Goal: Information Seeking & Learning: Learn about a topic

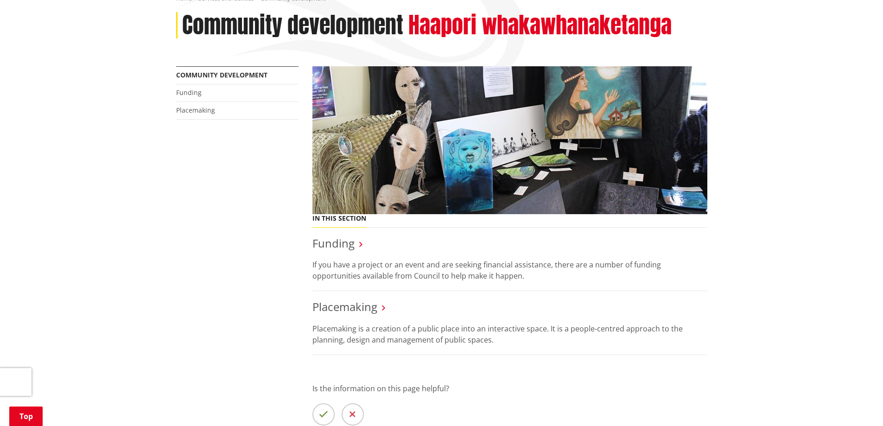
scroll to position [185, 0]
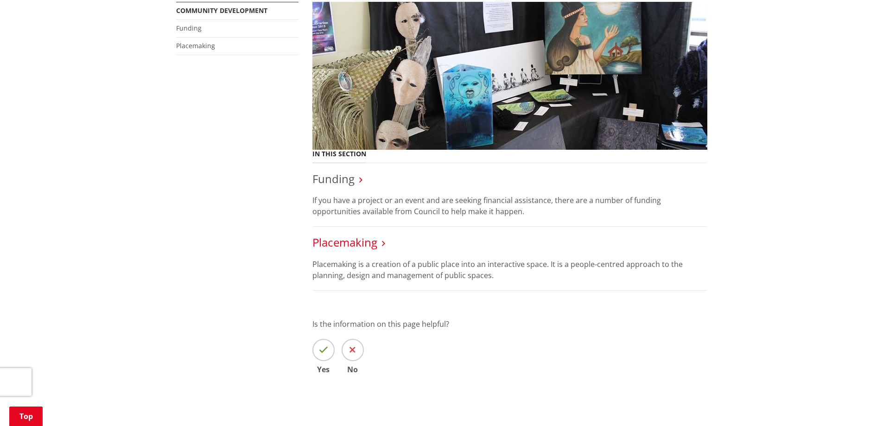
click at [348, 242] on link "Placemaking" at bounding box center [344, 242] width 65 height 15
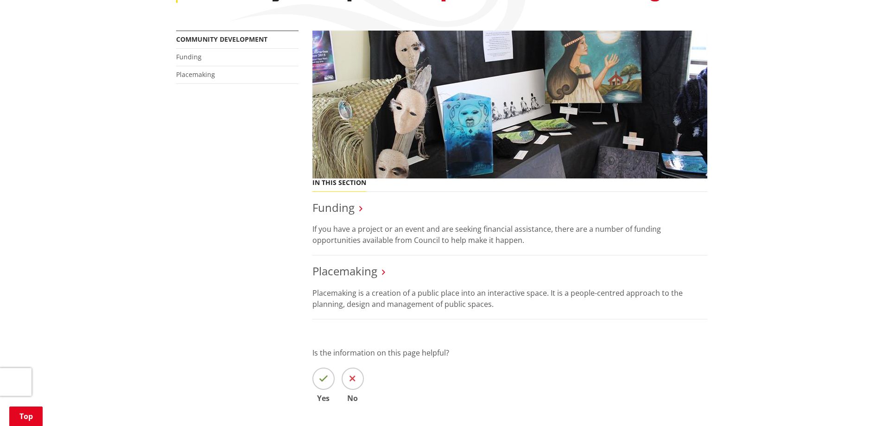
scroll to position [46, 0]
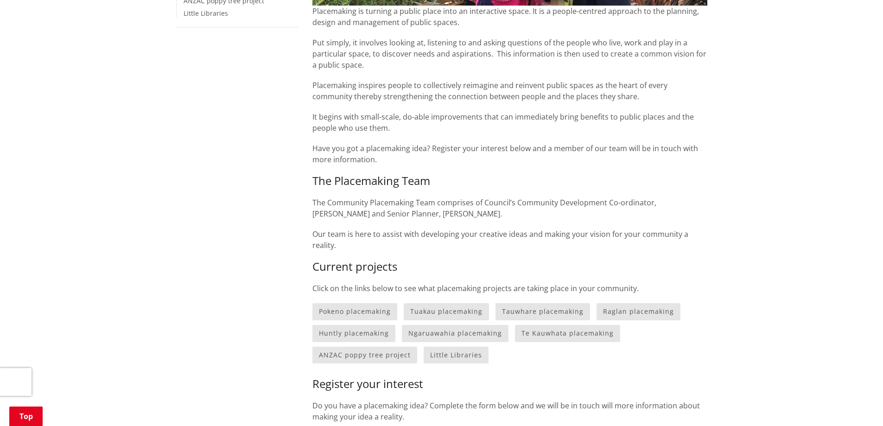
scroll to position [325, 0]
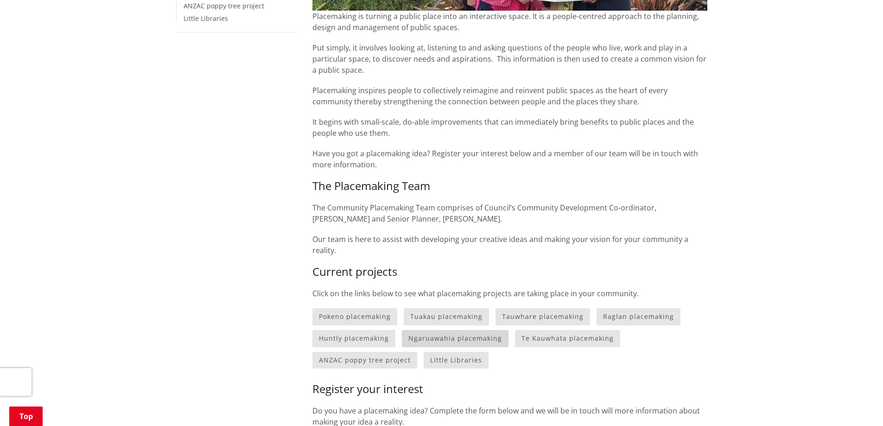
click at [447, 338] on link "Ngaruawahia placemaking" at bounding box center [455, 338] width 107 height 17
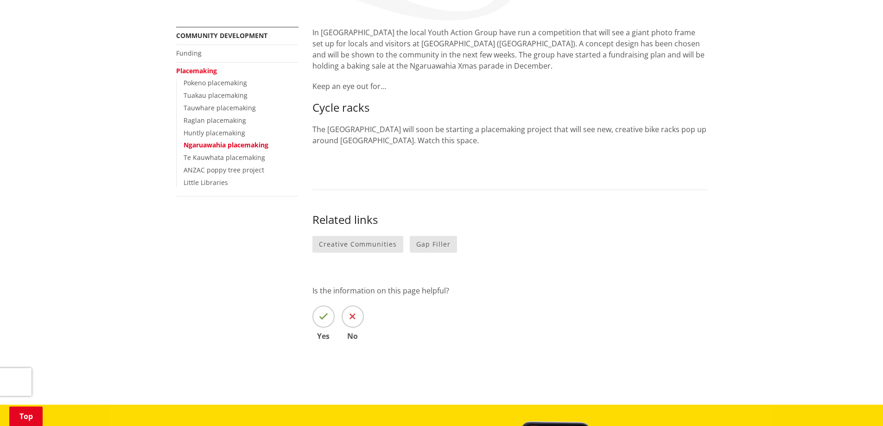
scroll to position [232, 0]
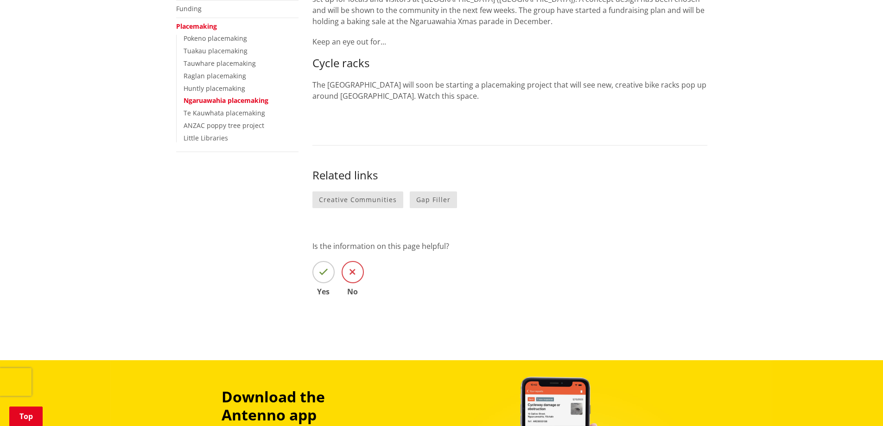
click at [349, 270] on span at bounding box center [353, 272] width 22 height 22
click at [0, 0] on input "No" at bounding box center [0, 0] width 0 height 0
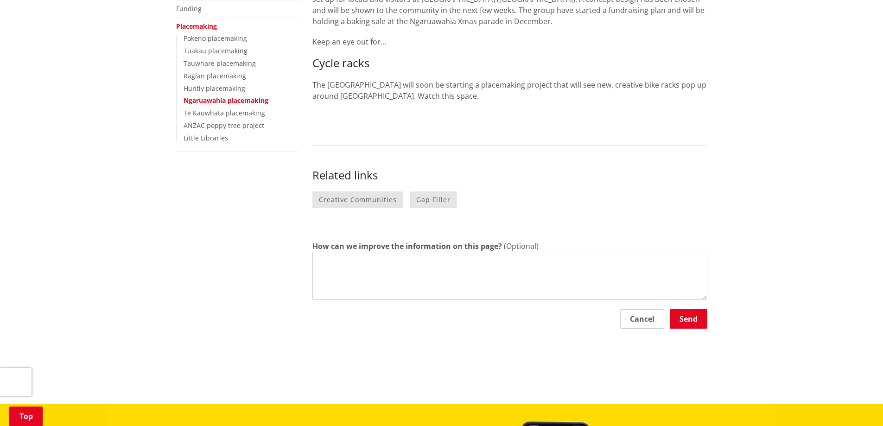
click at [418, 268] on textarea "How can we improve the information on this page?" at bounding box center [509, 276] width 395 height 48
type textarea "this is so old"
click at [696, 324] on button "Send" at bounding box center [689, 318] width 38 height 19
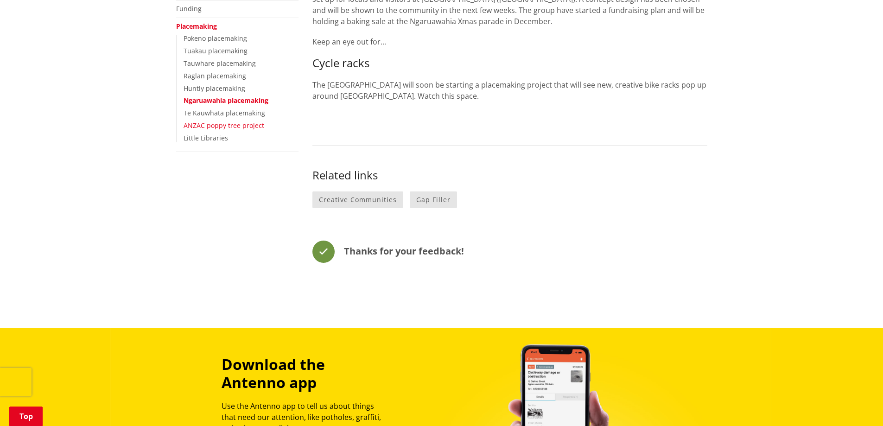
click at [215, 122] on link "ANZAC poppy tree project" at bounding box center [224, 125] width 81 height 9
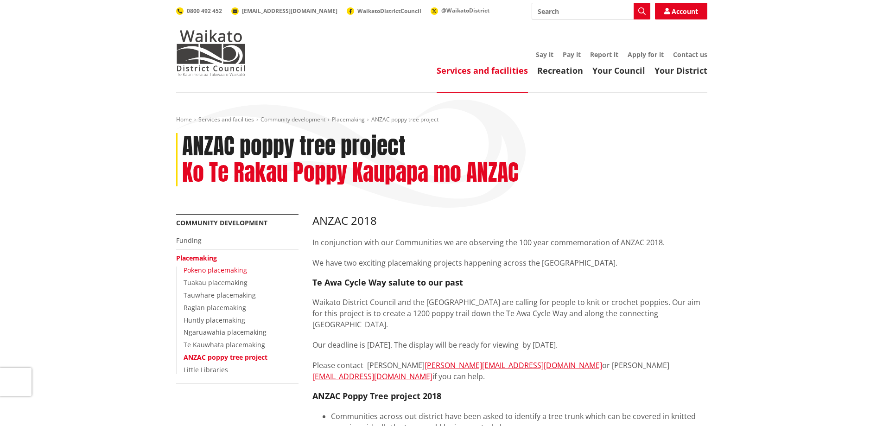
click at [197, 268] on link "Pokeno placemaking" at bounding box center [216, 270] width 64 height 9
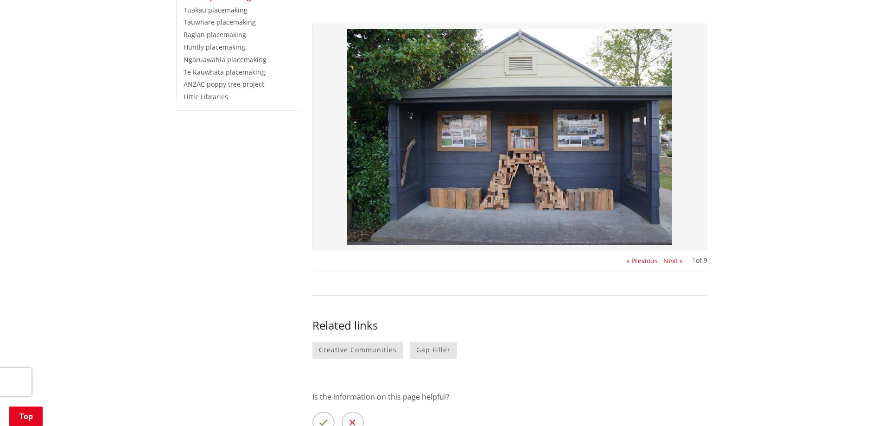
scroll to position [93, 0]
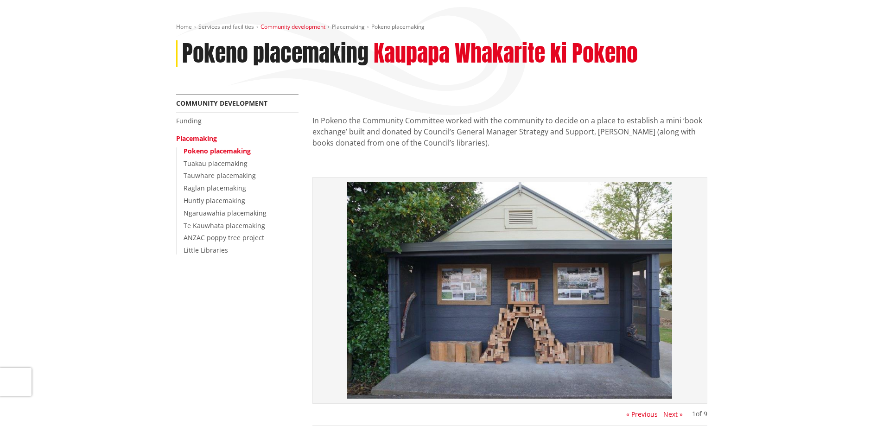
click at [315, 28] on link "Community development" at bounding box center [293, 27] width 65 height 8
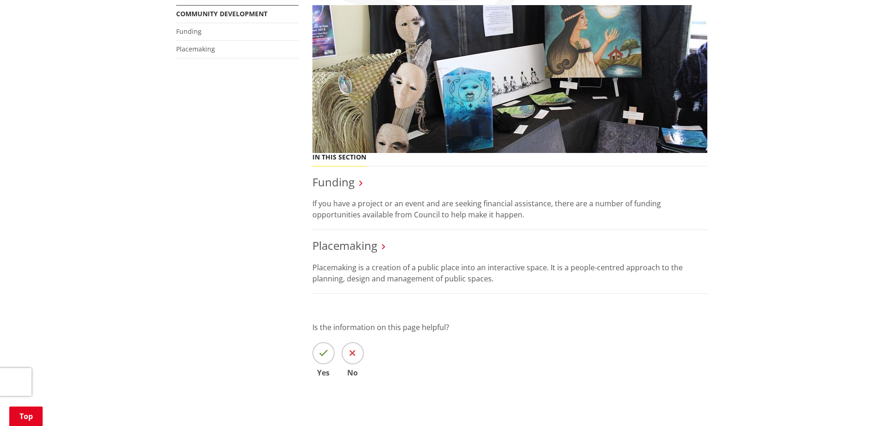
scroll to position [185, 0]
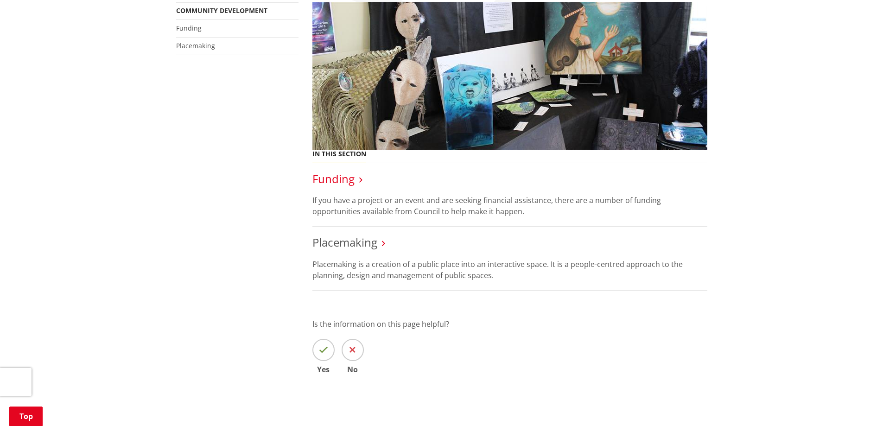
click at [344, 179] on link "Funding" at bounding box center [333, 178] width 42 height 15
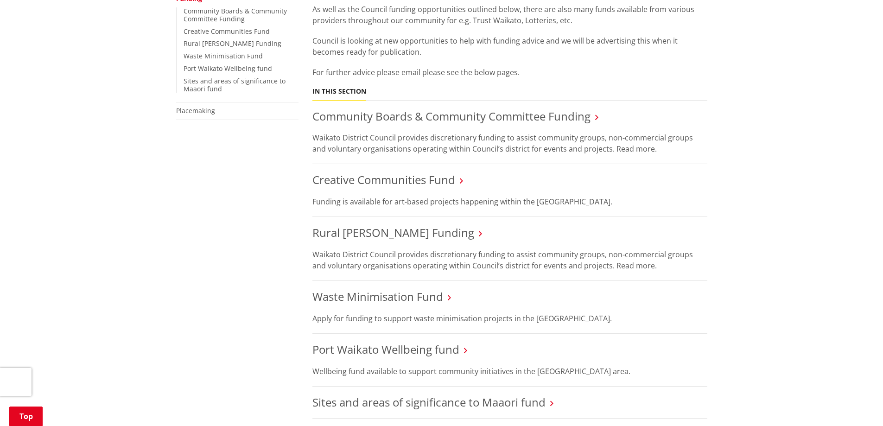
scroll to position [232, 0]
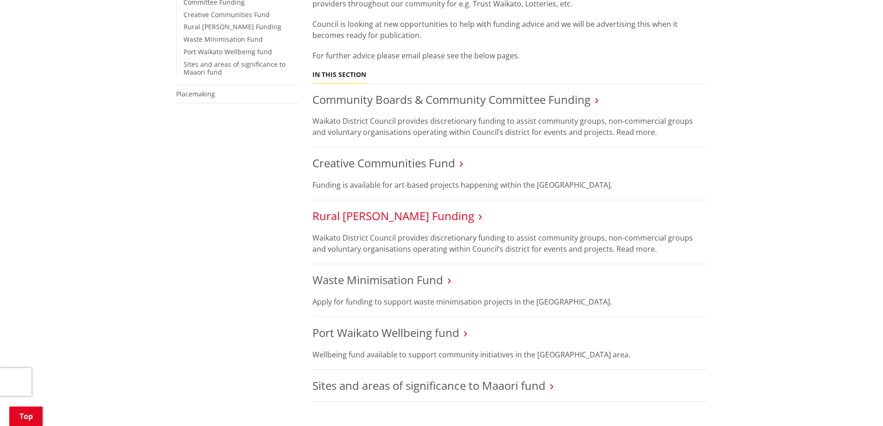
click at [368, 213] on link "Rural [PERSON_NAME] Funding" at bounding box center [393, 215] width 162 height 15
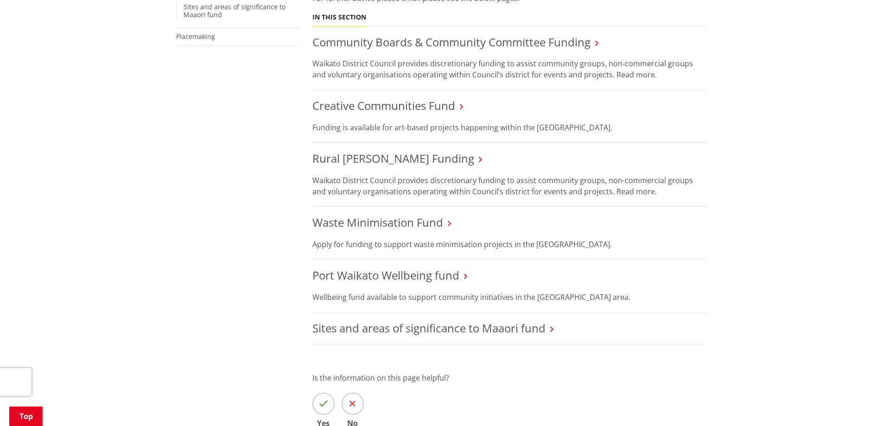
scroll to position [318, 0]
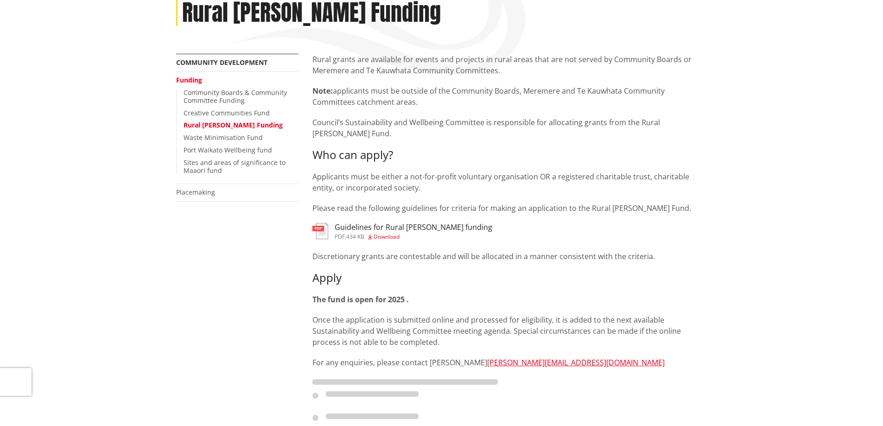
scroll to position [139, 0]
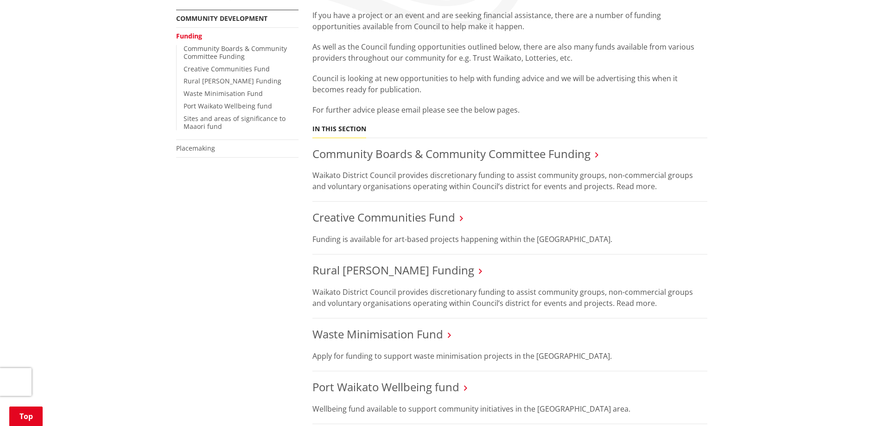
scroll to position [171, 0]
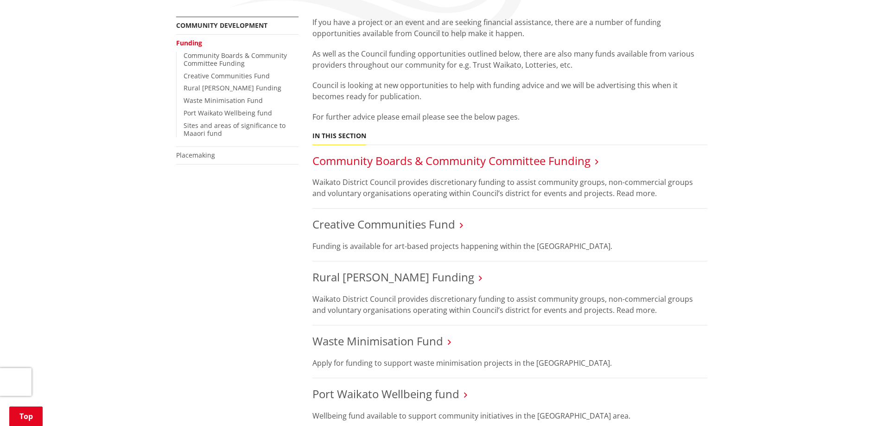
click at [365, 159] on link "Community Boards & Community Committee Funding" at bounding box center [451, 160] width 278 height 15
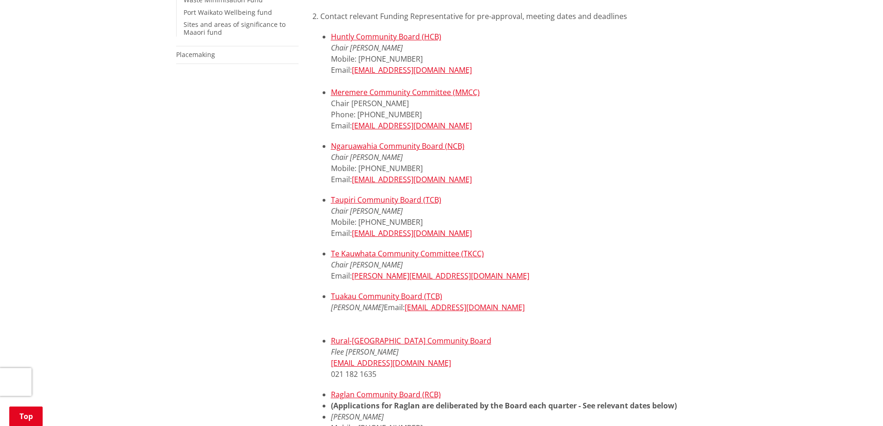
scroll to position [278, 0]
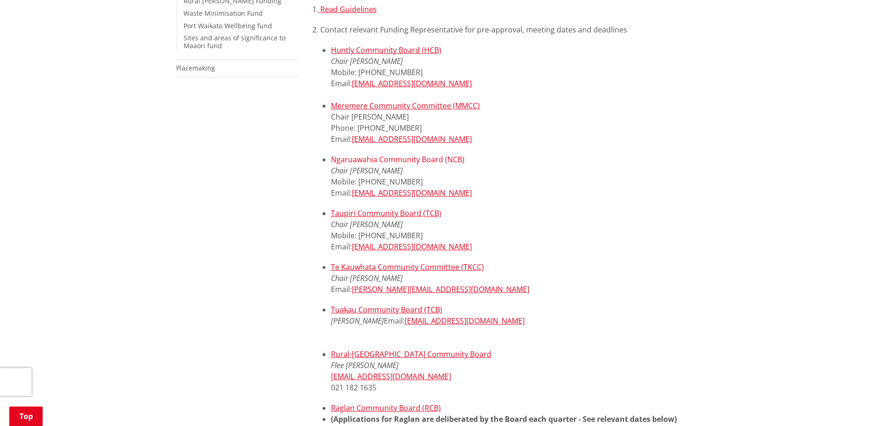
click at [382, 158] on link "Ngaruawahia Community Board (NCB)" at bounding box center [398, 159] width 134 height 10
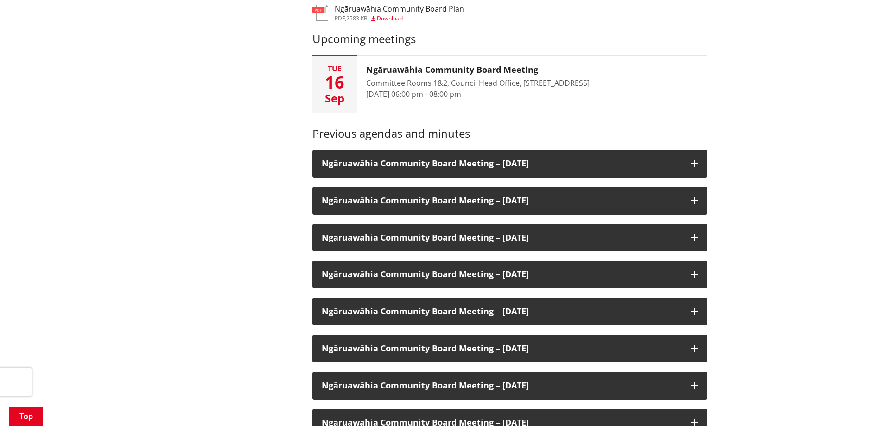
scroll to position [185, 0]
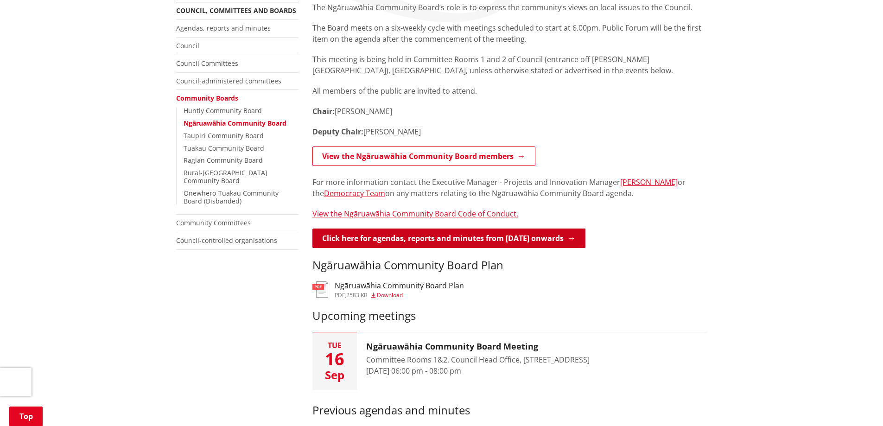
click at [451, 232] on link "Click here for agendas, reports and minutes from May 2024 onwards" at bounding box center [448, 238] width 273 height 19
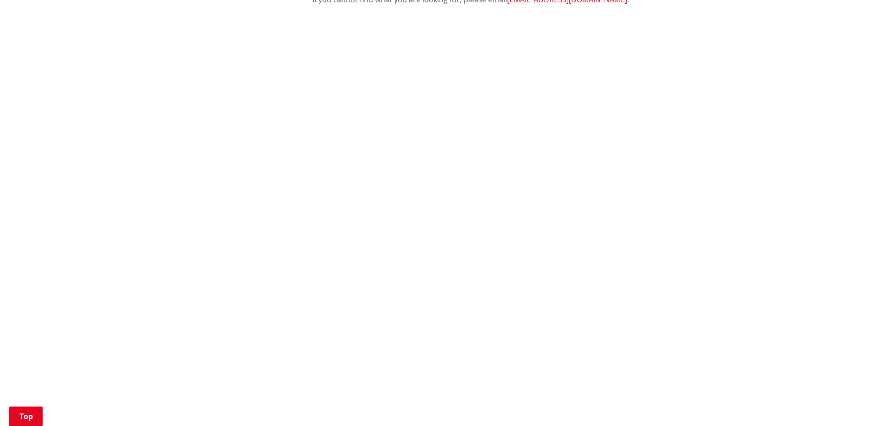
scroll to position [371, 0]
